Goal: Task Accomplishment & Management: Manage account settings

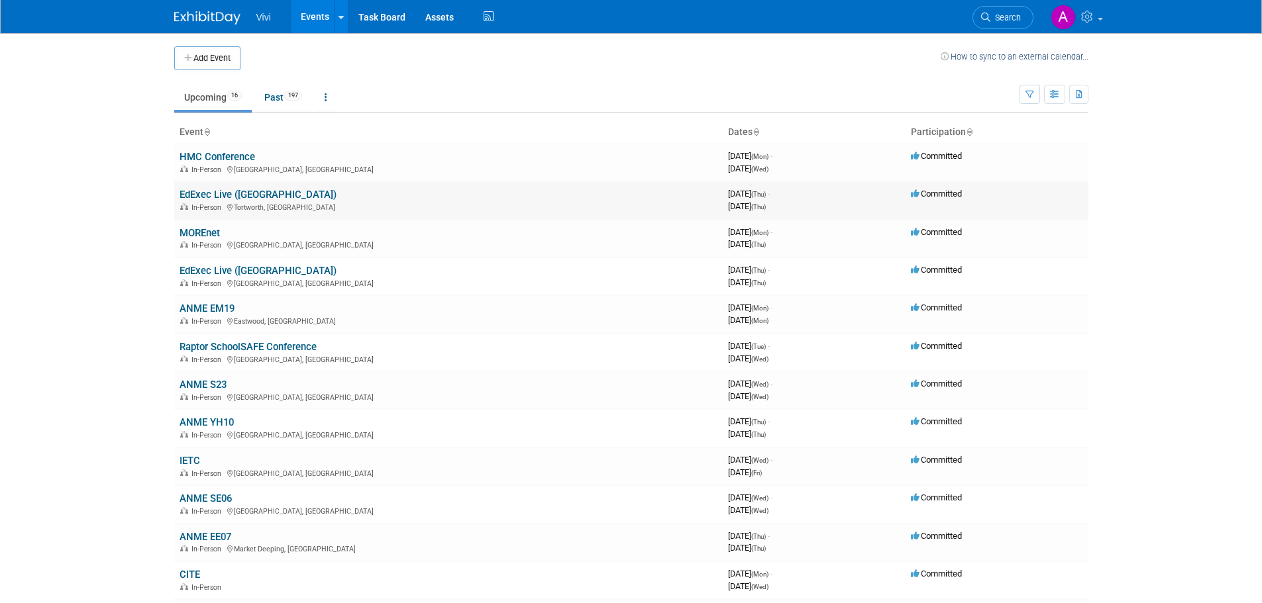
click at [221, 192] on link "EdExec Live ([GEOGRAPHIC_DATA])" at bounding box center [257, 195] width 157 height 12
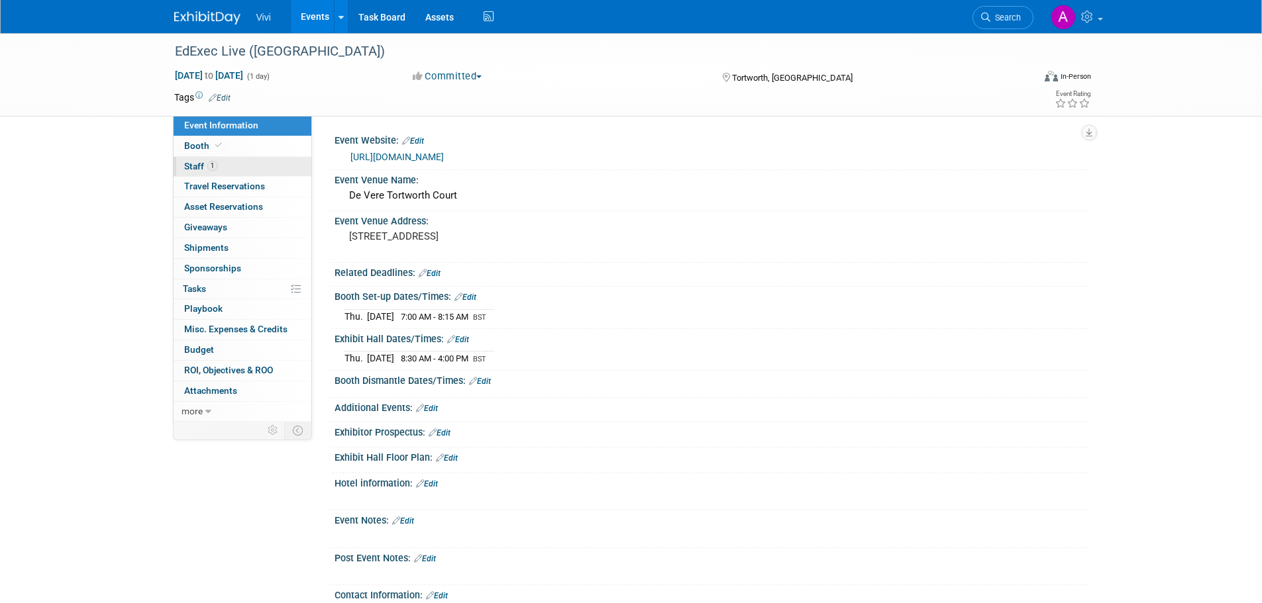
click at [251, 164] on link "1 Staff 1" at bounding box center [243, 167] width 138 height 20
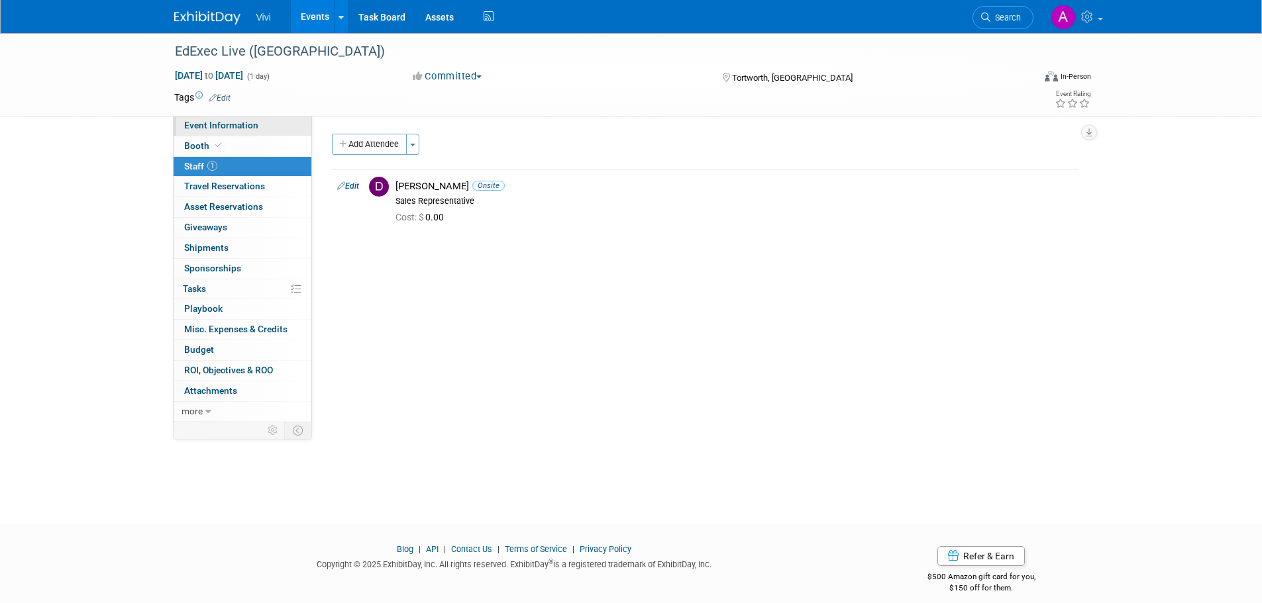
click at [231, 126] on span "Event Information" at bounding box center [221, 125] width 74 height 11
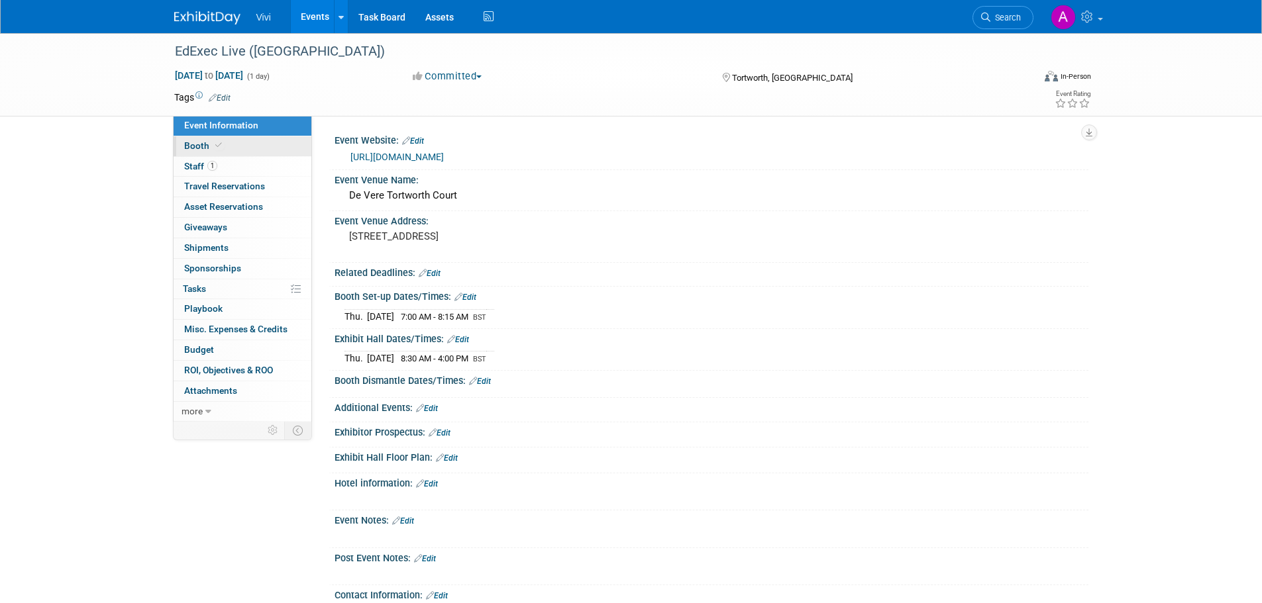
click at [270, 148] on link "Booth" at bounding box center [243, 146] width 138 height 20
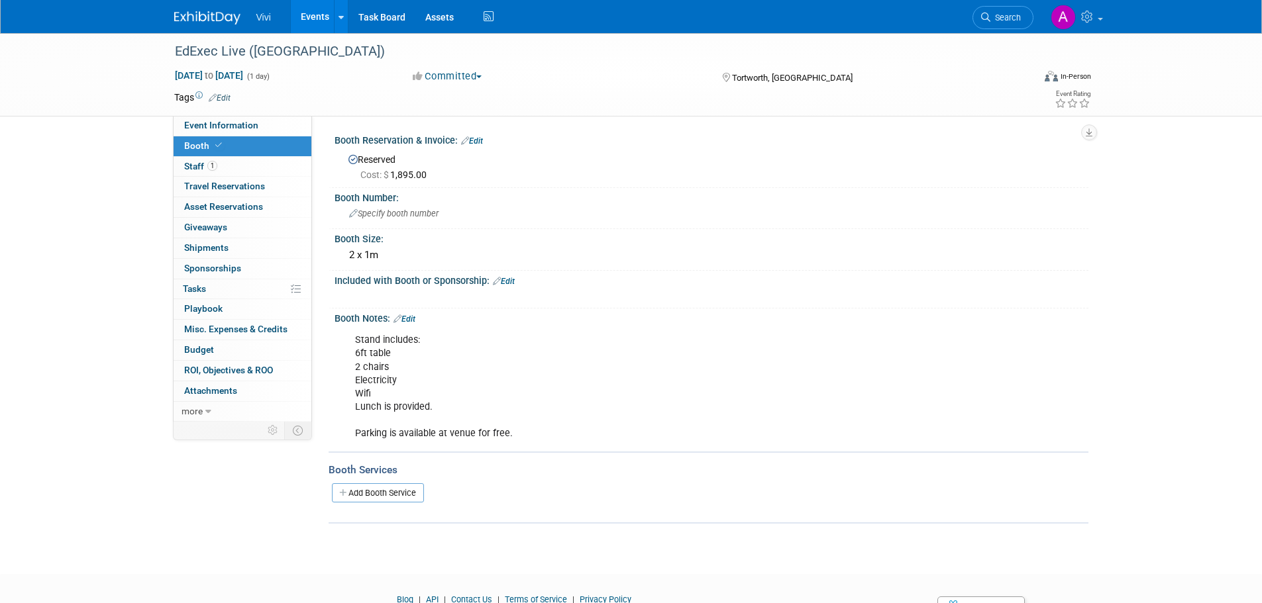
click at [412, 321] on link "Edit" at bounding box center [404, 319] width 22 height 9
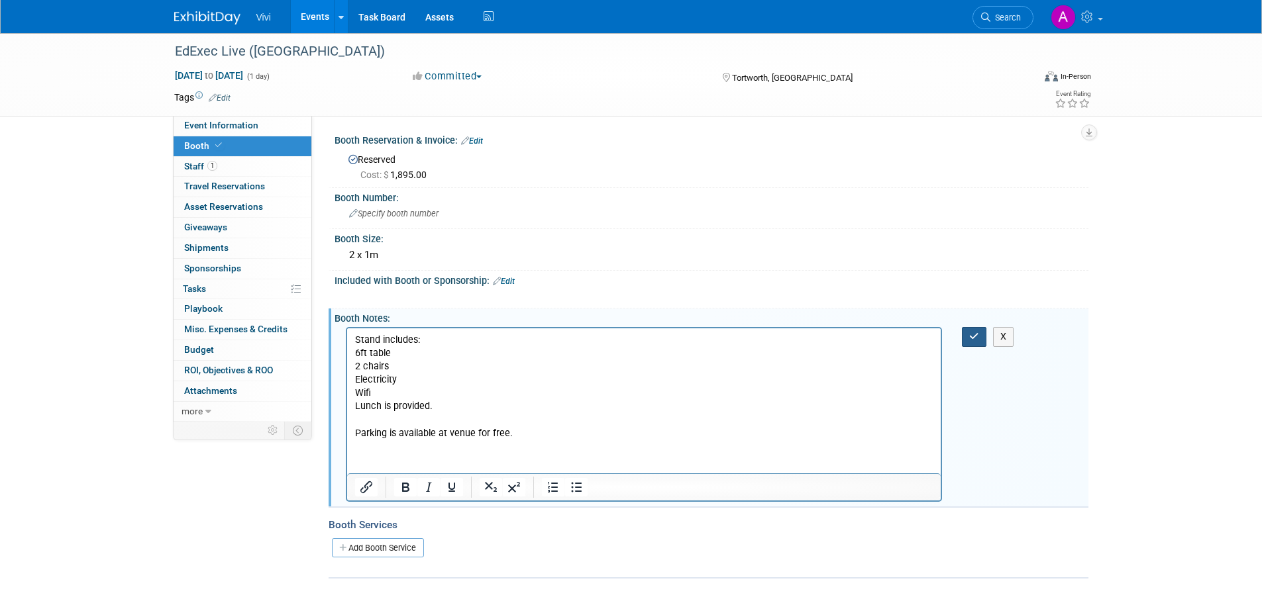
click at [980, 338] on button "button" at bounding box center [974, 336] width 25 height 19
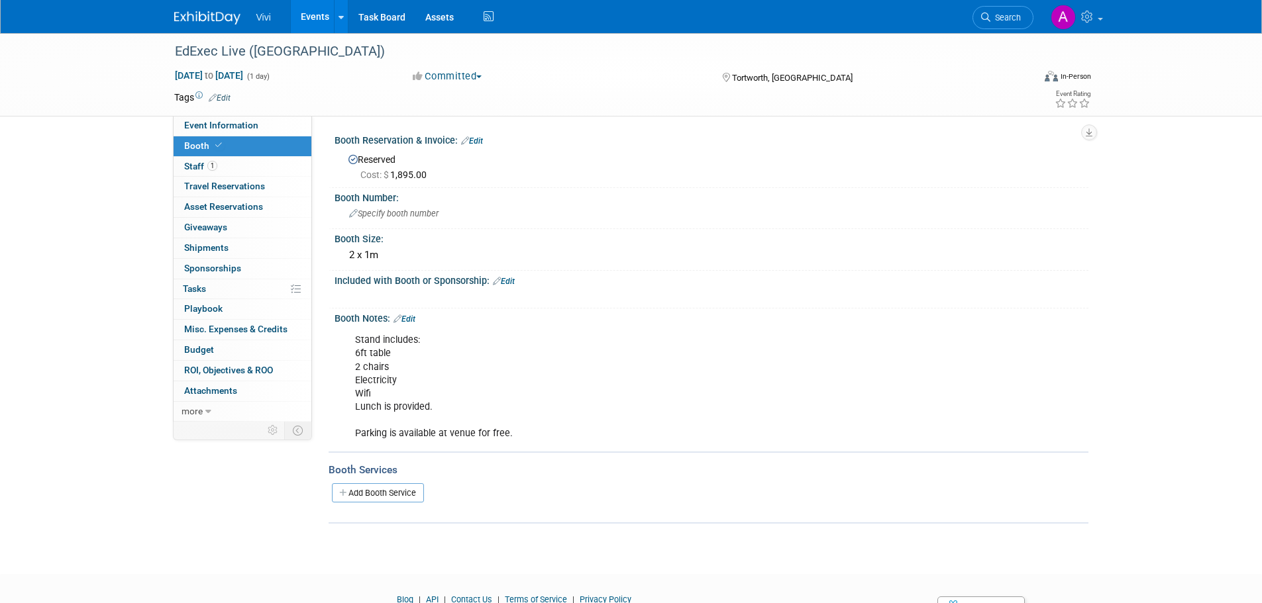
click at [412, 322] on link "Edit" at bounding box center [404, 319] width 22 height 9
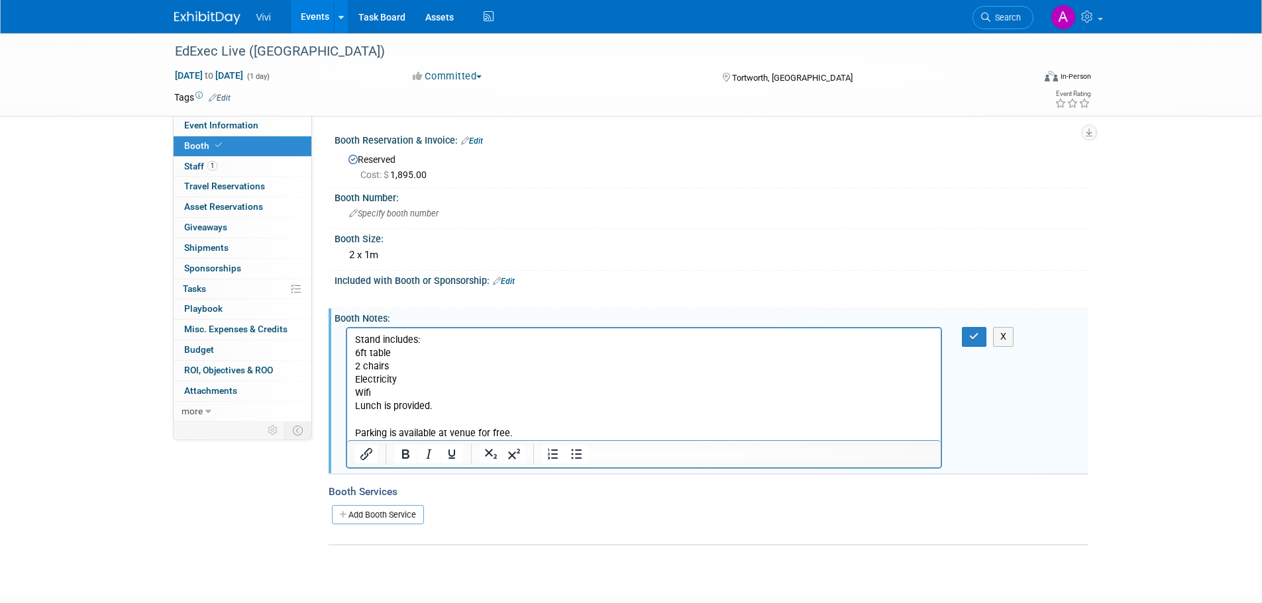
click at [541, 424] on p "Stand includes: 6ft table 2 chairs Electricity Wifi Lunch is provided. Parking …" at bounding box center [643, 387] width 579 height 107
click at [542, 434] on p "Stand includes: 6ft table 2 chairs Electricity Wifi Lunch is provided. Parking …" at bounding box center [643, 387] width 579 height 107
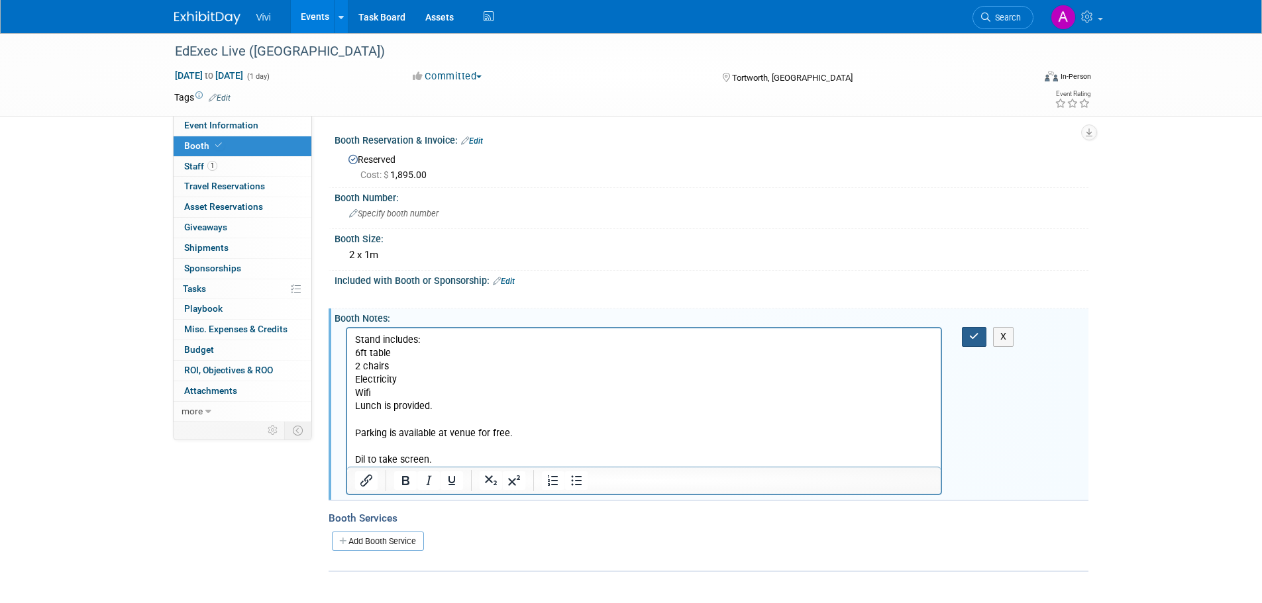
click at [968, 340] on button "button" at bounding box center [974, 336] width 25 height 19
